Goal: Task Accomplishment & Management: Manage account settings

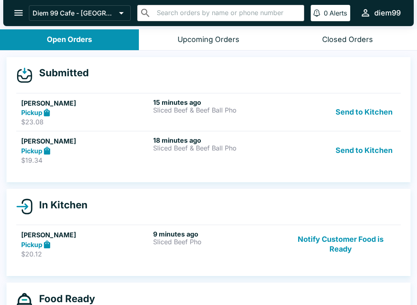
scroll to position [1, 0]
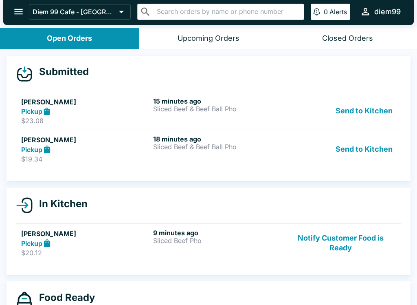
click at [372, 103] on button "Send to Kitchen" at bounding box center [364, 111] width 64 height 28
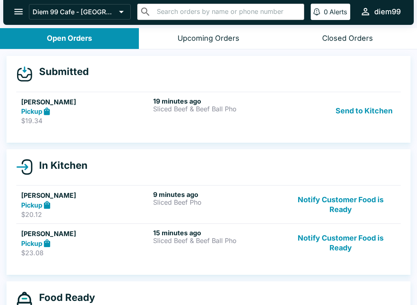
click at [369, 101] on button "Send to Kitchen" at bounding box center [364, 111] width 64 height 28
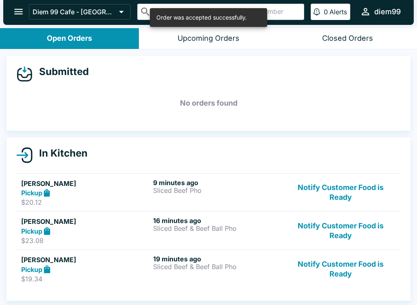
click at [211, 199] on div "9 minutes ago Sliced Beef Pho" at bounding box center [217, 192] width 129 height 28
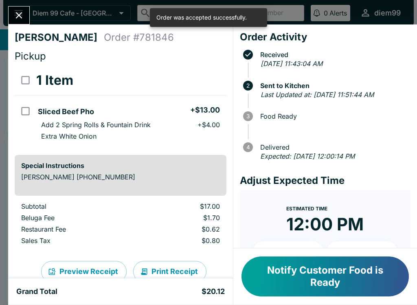
click at [29, 3] on div "[PERSON_NAME] Order # 781846 Pickup 1 Item Sliced Beef Pho + $13.00 Add 2 Sprin…" at bounding box center [208, 152] width 417 height 305
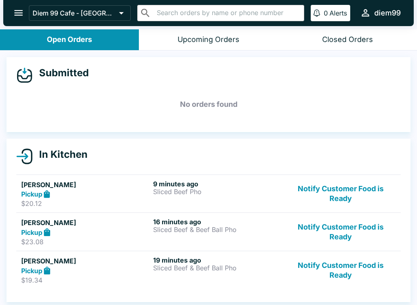
click at [91, 176] on link "[PERSON_NAME] Pickup $20.12 9 minutes ago Sliced Beef Pho Notify Customer Food …" at bounding box center [208, 193] width 384 height 38
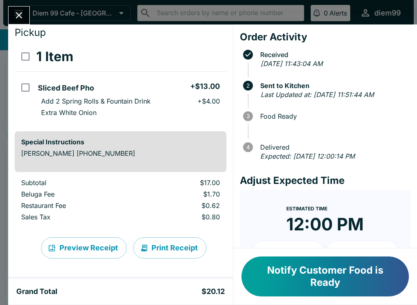
scroll to position [24, 0]
click at [174, 244] on button "Print Receipt" at bounding box center [169, 247] width 73 height 21
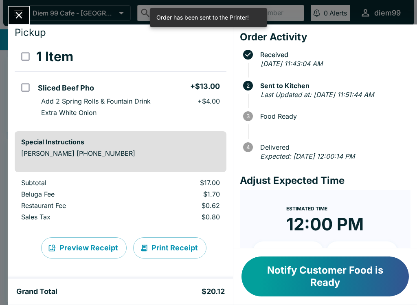
click at [19, 11] on icon "Close" at bounding box center [18, 15] width 11 height 11
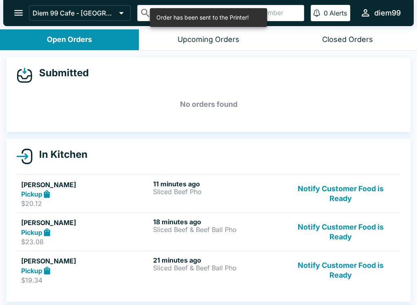
click at [117, 233] on div "Pickup" at bounding box center [85, 231] width 129 height 9
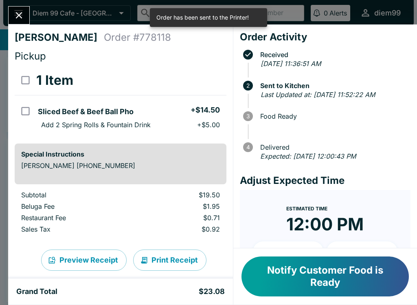
click at [169, 255] on button "Print Receipt" at bounding box center [169, 259] width 73 height 21
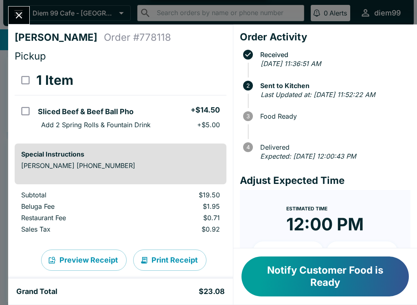
click at [21, 13] on icon "Close" at bounding box center [19, 15] width 7 height 7
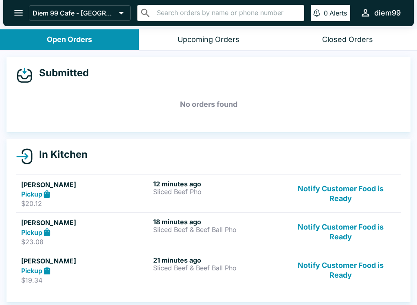
click at [110, 263] on h5 "[PERSON_NAME]" at bounding box center [85, 261] width 129 height 10
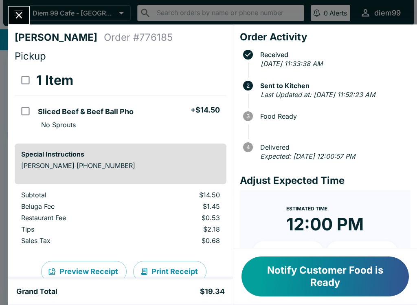
click at [170, 266] on button "Print Receipt" at bounding box center [169, 271] width 73 height 21
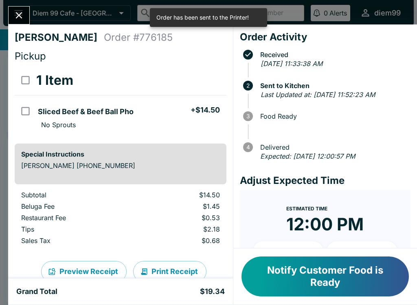
click at [20, 17] on icon "Close" at bounding box center [19, 15] width 7 height 7
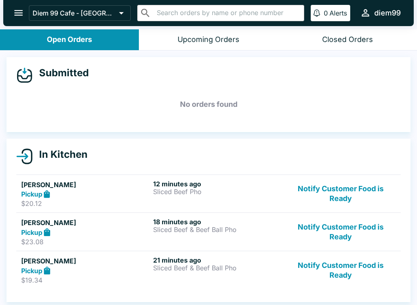
click at [340, 186] on button "Notify Customer Food is Ready" at bounding box center [340, 194] width 110 height 28
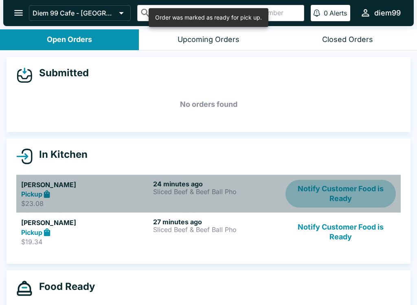
click at [346, 193] on button "Notify Customer Food is Ready" at bounding box center [340, 194] width 110 height 28
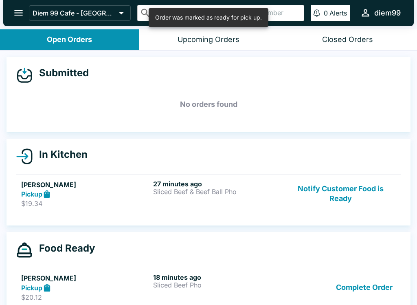
click at [338, 184] on button "Notify Customer Food is Ready" at bounding box center [340, 194] width 110 height 28
